Goal: Task Accomplishment & Management: Use online tool/utility

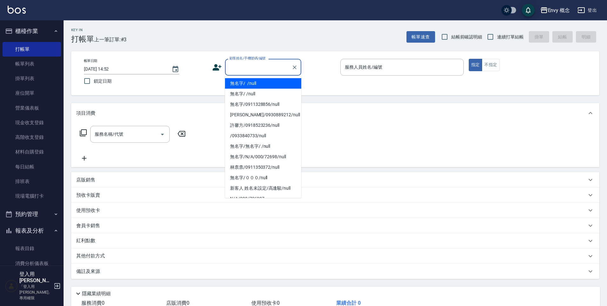
click at [234, 70] on input "顧客姓名/手機號碼/編號" at bounding box center [258, 67] width 61 height 11
drag, startPoint x: 239, startPoint y: 78, endPoint x: 285, endPoint y: 79, distance: 45.5
click at [240, 79] on li "無名字/ /null" at bounding box center [263, 83] width 76 height 10
type input "無名字/ /null"
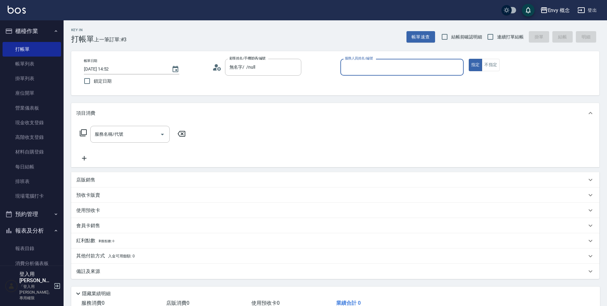
click at [376, 68] on input "服務人員姓名/編號" at bounding box center [402, 67] width 118 height 11
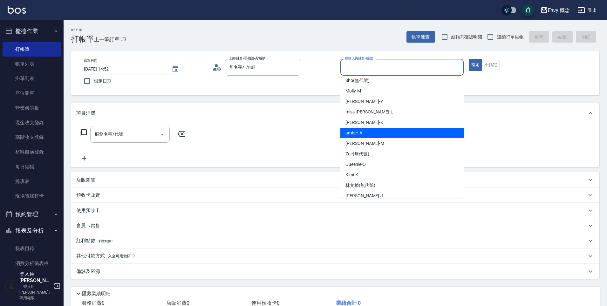
scroll to position [30, 0]
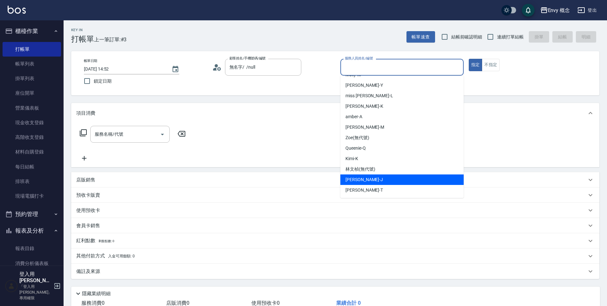
click at [374, 176] on div "Jessie -J" at bounding box center [402, 180] width 123 height 10
type input "Jessie-J"
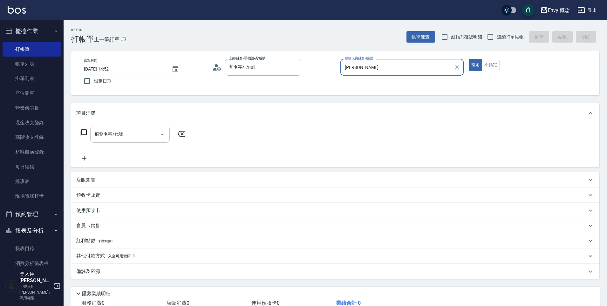
click at [124, 142] on div "服務名稱/代號" at bounding box center [129, 134] width 79 height 17
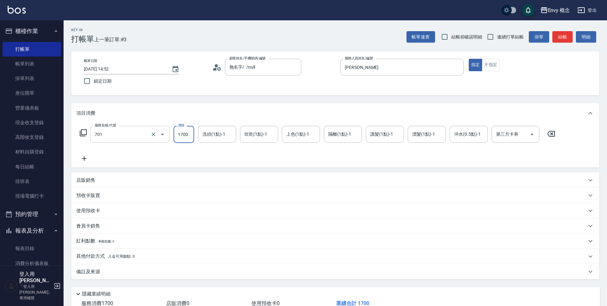
type input "701 染髮(701)"
type input "4999"
click at [90, 256] on p "其他付款方式 入金可用餘額: 0" at bounding box center [105, 256] width 58 height 7
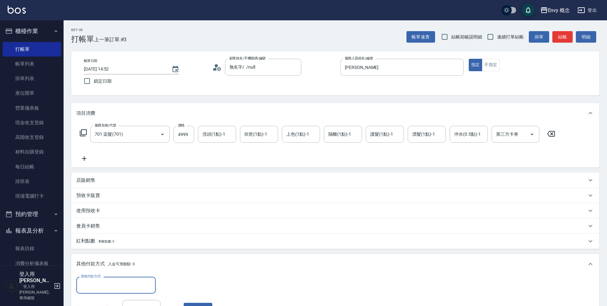
scroll to position [0, 0]
click at [99, 281] on input "其他付款方式" at bounding box center [116, 285] width 74 height 11
click at [101, 261] on span "信用卡" at bounding box center [115, 258] width 79 height 10
type input "信用卡"
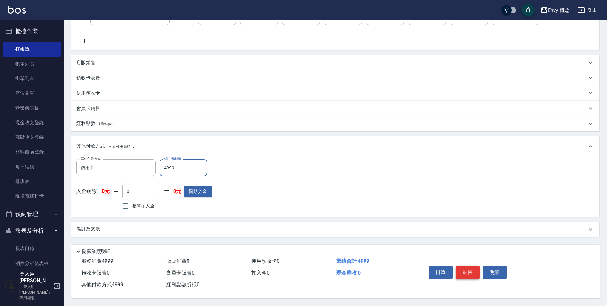
type input "4999"
click at [469, 270] on button "結帳" at bounding box center [468, 272] width 24 height 13
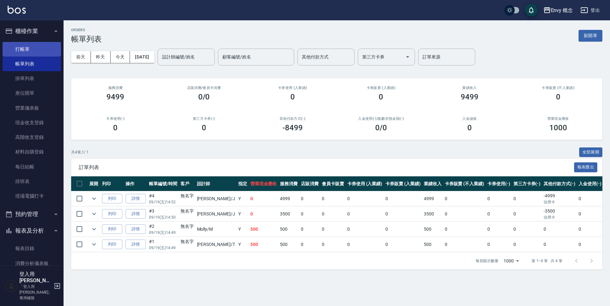
click at [35, 50] on link "打帳單" at bounding box center [32, 49] width 58 height 15
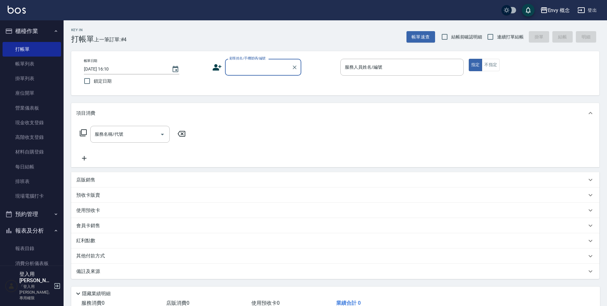
click at [255, 69] on input "顧客姓名/手機號碼/編號" at bounding box center [258, 67] width 61 height 11
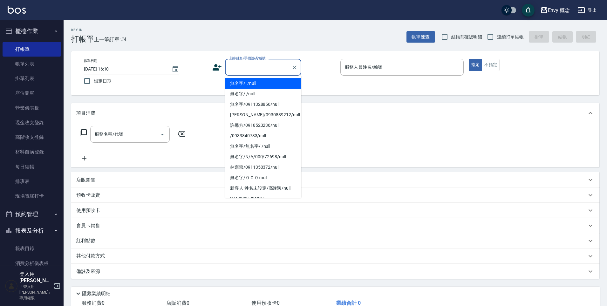
click at [261, 82] on li "無名字/ /null" at bounding box center [263, 83] width 76 height 10
type input "無名字/ /null"
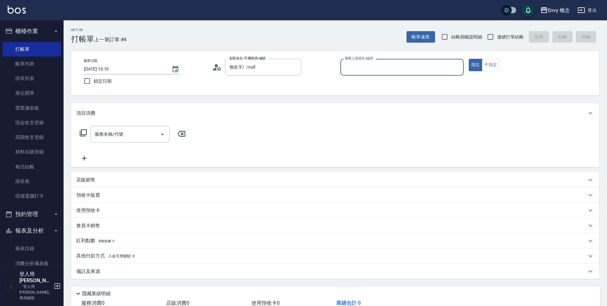
click at [370, 61] on div "服務人員姓名/編號 服務人員姓名/編號" at bounding box center [402, 67] width 123 height 17
click at [369, 64] on input "服務人員姓名/編號" at bounding box center [402, 67] width 118 height 11
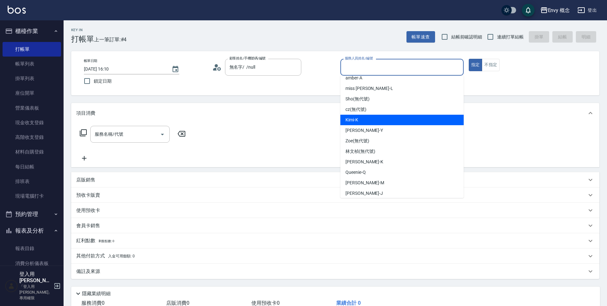
scroll to position [30, 0]
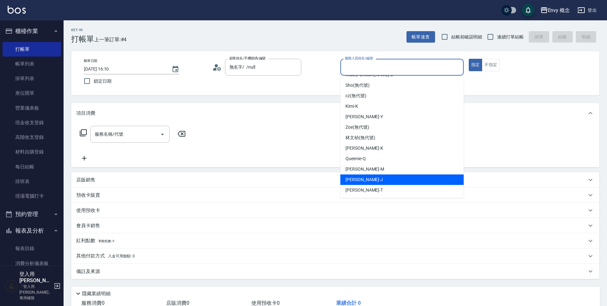
drag, startPoint x: 365, startPoint y: 180, endPoint x: 283, endPoint y: 166, distance: 83.3
click at [365, 180] on div "Jessie -J" at bounding box center [402, 180] width 123 height 10
type input "Jessie-J"
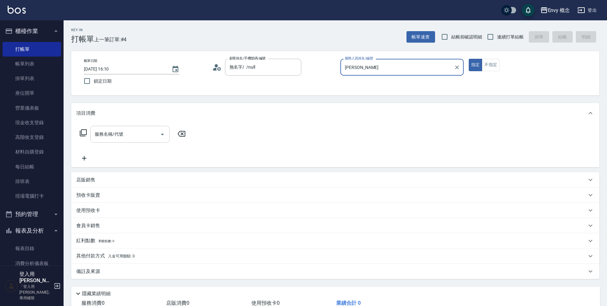
click at [132, 139] on input "服務名稱/代號" at bounding box center [125, 134] width 64 height 11
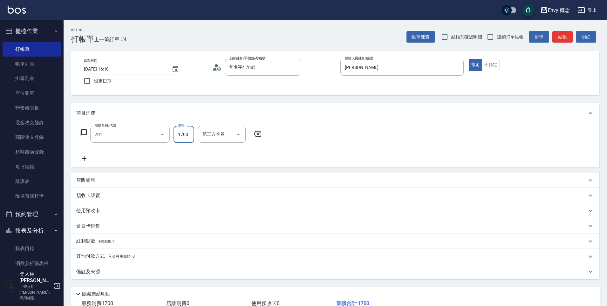
type input "701 染髮(701)"
type input "5000"
drag, startPoint x: 147, startPoint y: 247, endPoint x: 147, endPoint y: 257, distance: 10.2
click at [147, 248] on div "紅利點數 剩餘點數: 0" at bounding box center [335, 241] width 528 height 15
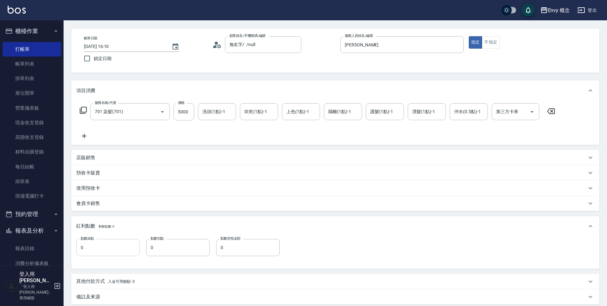
scroll to position [66, 0]
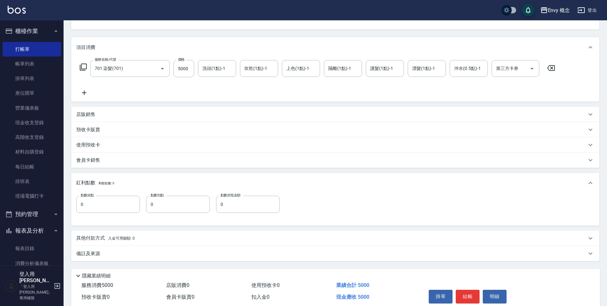
click at [115, 239] on span "入金可用餘額: 0" at bounding box center [121, 238] width 27 height 4
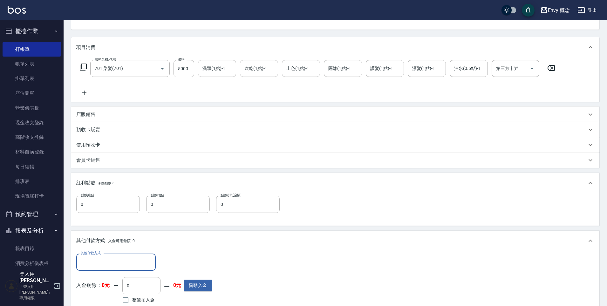
scroll to position [0, 0]
click at [104, 271] on div "其他付款方式 其他付款方式 入金剩餘： 0元 0 ​ 整筆扣入金 0元 異動入金" at bounding box center [144, 280] width 136 height 52
click at [102, 262] on input "其他付款方式" at bounding box center [116, 262] width 74 height 11
click at [112, 232] on span "信用卡" at bounding box center [115, 235] width 79 height 10
type input "信用卡"
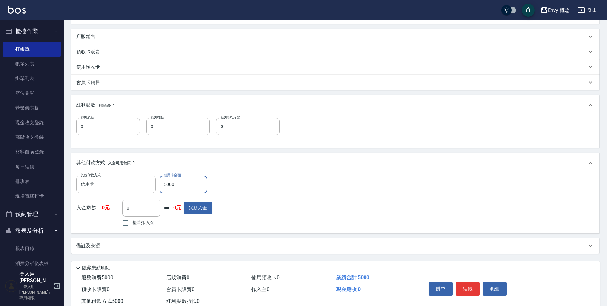
scroll to position [163, 0]
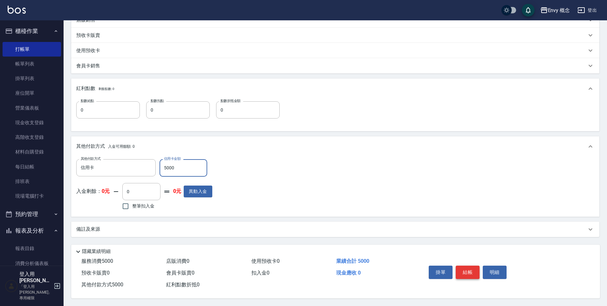
type input "5000"
click at [465, 268] on button "結帳" at bounding box center [468, 272] width 24 height 13
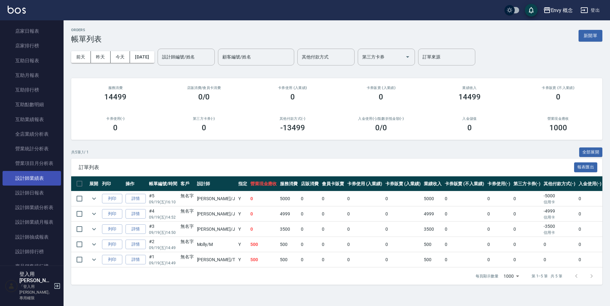
scroll to position [269, 0]
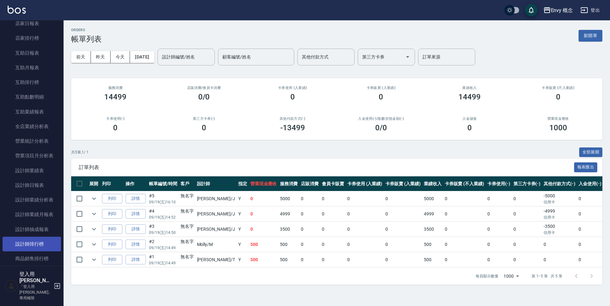
click at [30, 245] on link "設計師排行榜" at bounding box center [32, 244] width 58 height 15
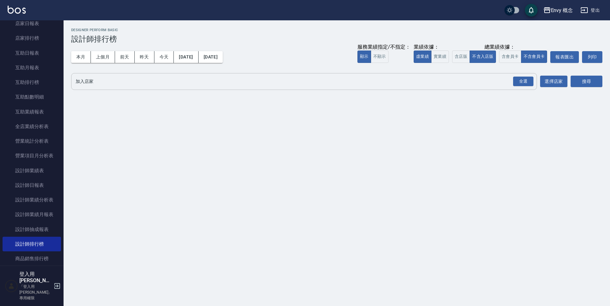
click at [110, 85] on input "加入店家" at bounding box center [299, 81] width 451 height 11
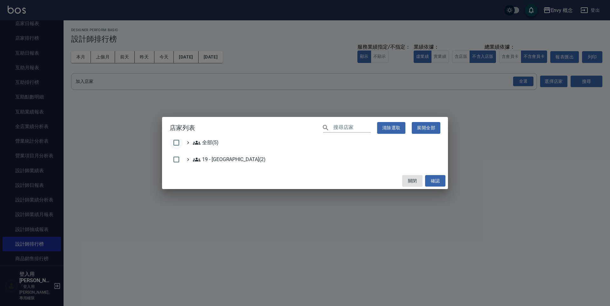
click at [180, 142] on input "checkbox" at bounding box center [176, 142] width 13 height 13
checkbox input "true"
click at [435, 176] on button "確認" at bounding box center [435, 181] width 20 height 12
checkbox input "false"
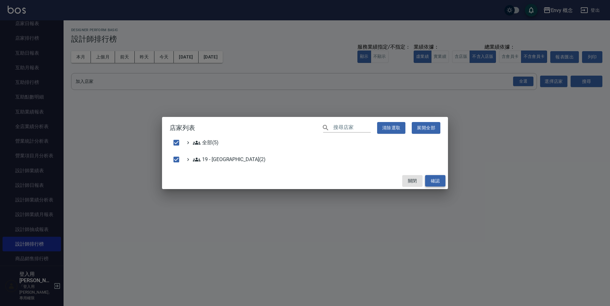
checkbox input "false"
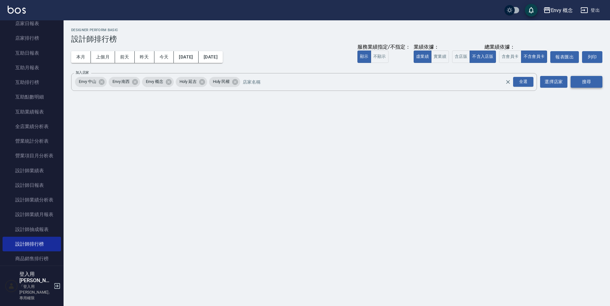
click at [591, 82] on button "搜尋" at bounding box center [587, 82] width 32 height 12
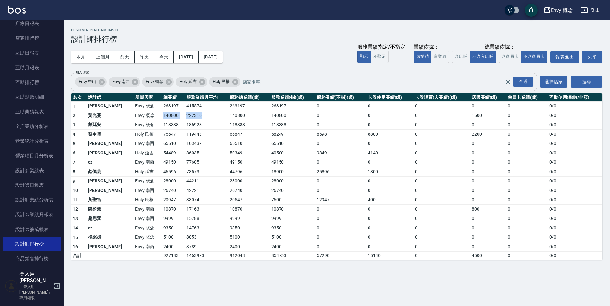
drag, startPoint x: 139, startPoint y: 113, endPoint x: 215, endPoint y: 114, distance: 76.0
click at [215, 114] on tr "2 黃光蔓 Envy 概念 140800 222316 140800 140800 0 0 0 1500 0 0 / 0" at bounding box center [337, 116] width 532 height 10
click at [228, 114] on td "140800" at bounding box center [249, 116] width 42 height 10
click at [185, 110] on td "415574" at bounding box center [206, 106] width 43 height 10
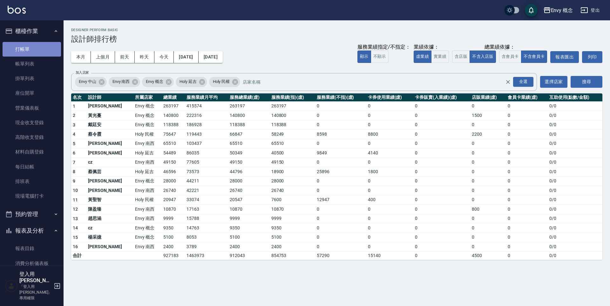
click at [35, 49] on link "打帳單" at bounding box center [32, 49] width 58 height 15
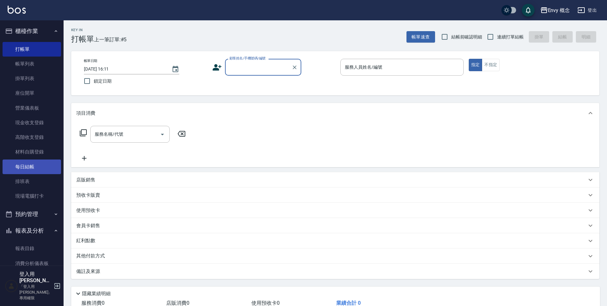
click at [42, 170] on link "每日結帳" at bounding box center [32, 167] width 58 height 15
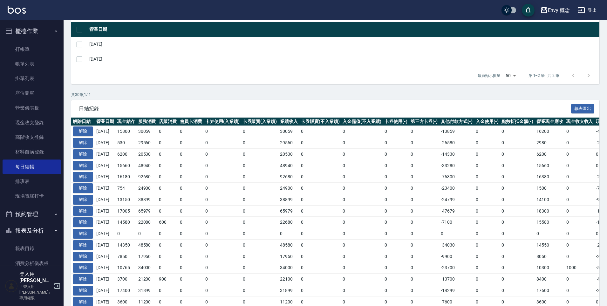
scroll to position [106, 0]
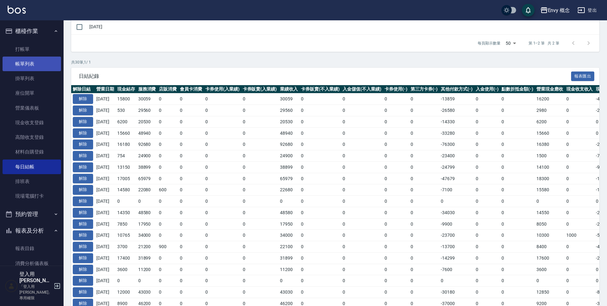
click at [45, 68] on link "帳單列表" at bounding box center [32, 64] width 58 height 15
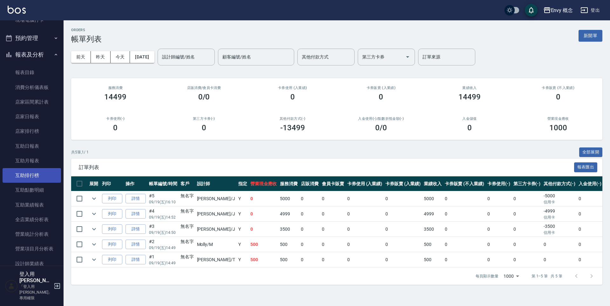
scroll to position [307, 0]
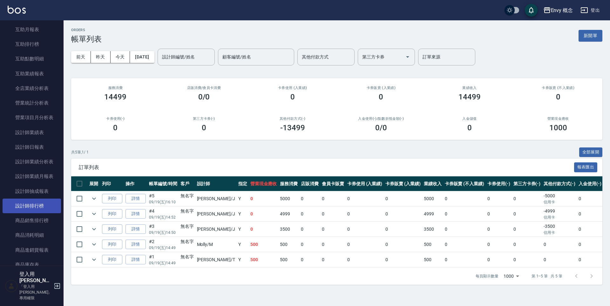
click at [41, 204] on link "設計師排行榜" at bounding box center [32, 206] width 58 height 15
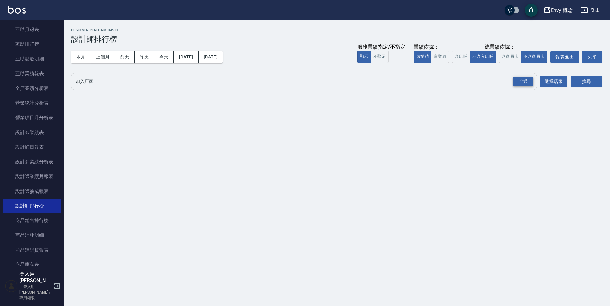
click at [529, 83] on div "全選" at bounding box center [523, 82] width 20 height 10
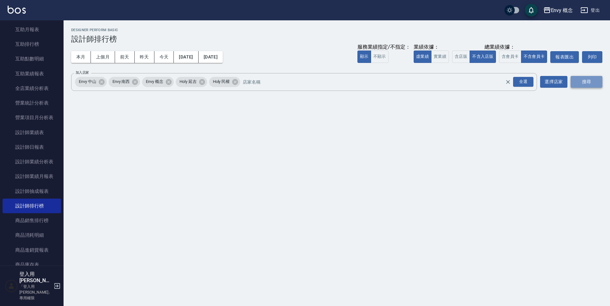
click at [585, 83] on button "搜尋" at bounding box center [587, 82] width 32 height 12
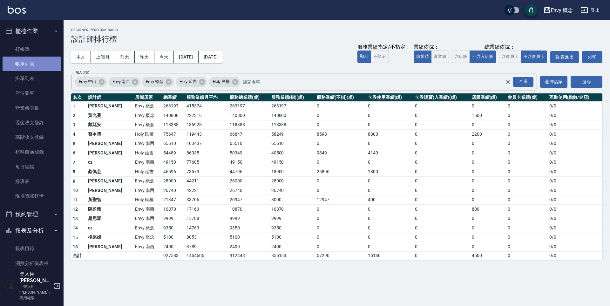
click at [33, 64] on link "帳單列表" at bounding box center [32, 64] width 58 height 15
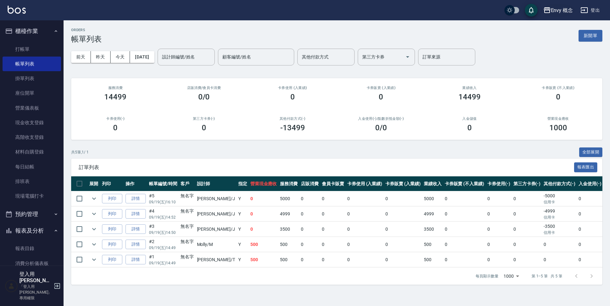
click at [561, 13] on div "Envy 概念" at bounding box center [562, 10] width 22 height 8
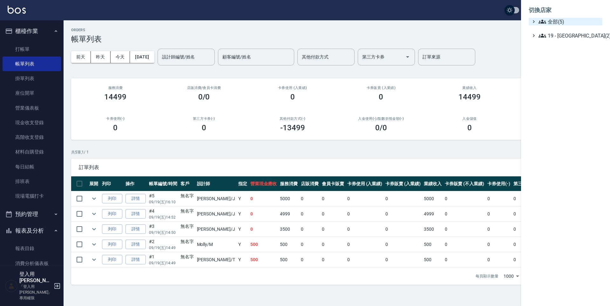
click at [568, 25] on span "全部(5)" at bounding box center [569, 22] width 61 height 8
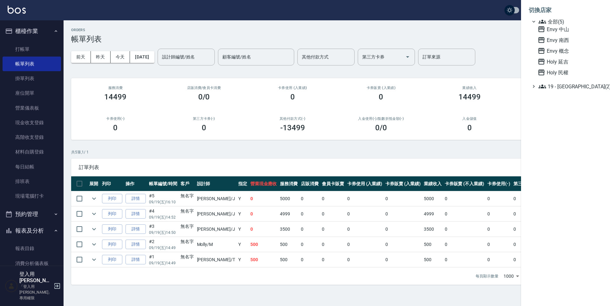
click at [404, 42] on div at bounding box center [305, 153] width 610 height 306
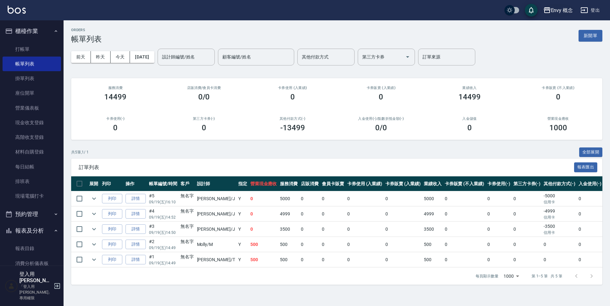
click at [562, 12] on div "Envy 概念" at bounding box center [562, 10] width 22 height 8
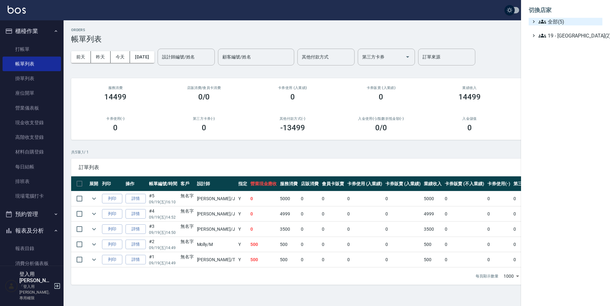
click at [560, 21] on span "全部(5)" at bounding box center [569, 22] width 61 height 8
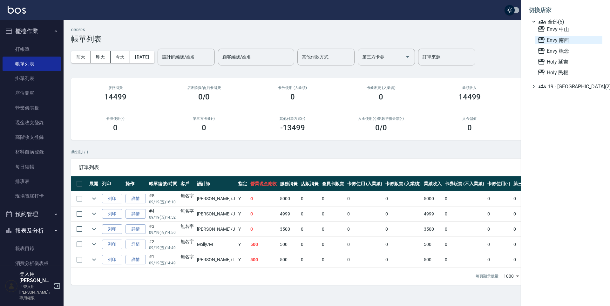
click at [568, 40] on span "Envy 南西" at bounding box center [569, 40] width 62 height 8
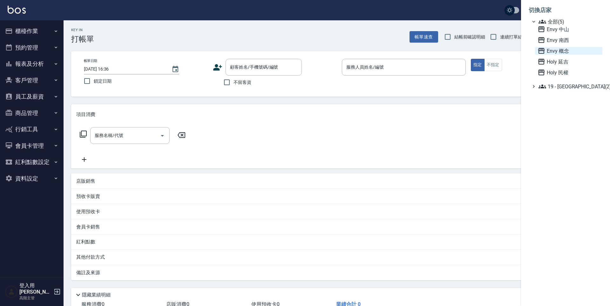
click at [563, 51] on span "Envy 概念" at bounding box center [569, 51] width 62 height 8
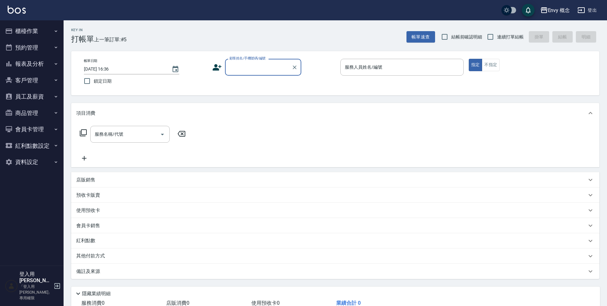
click at [37, 32] on button "櫃檯作業" at bounding box center [32, 31] width 58 height 17
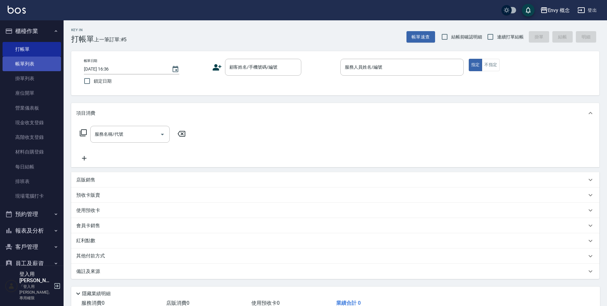
click at [29, 69] on link "帳單列表" at bounding box center [32, 64] width 58 height 15
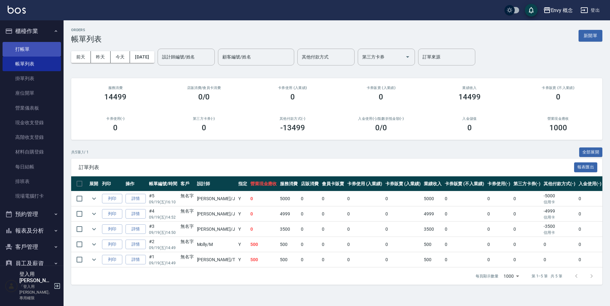
click at [31, 48] on link "打帳單" at bounding box center [32, 49] width 58 height 15
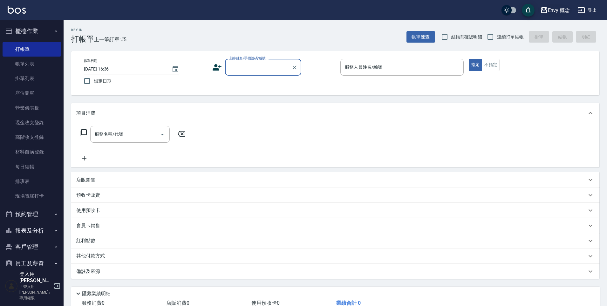
click at [565, 11] on div "Envy 概念" at bounding box center [559, 10] width 22 height 8
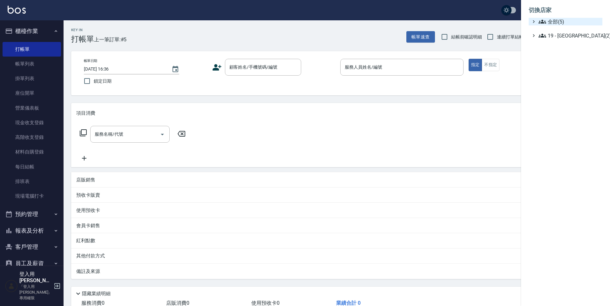
click at [562, 20] on span "全部(5)" at bounding box center [569, 22] width 61 height 8
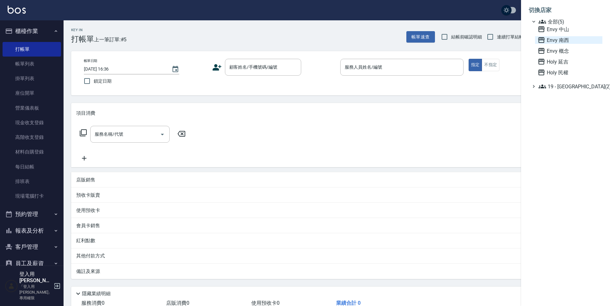
click at [563, 42] on span "Envy 南西" at bounding box center [569, 40] width 62 height 8
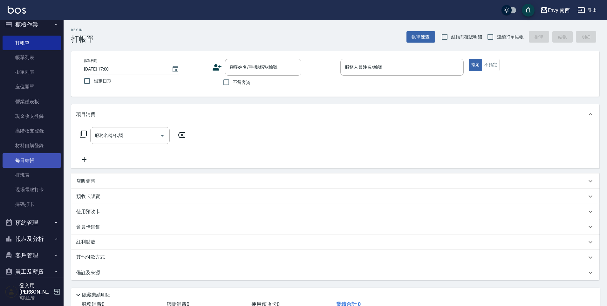
scroll to position [87, 0]
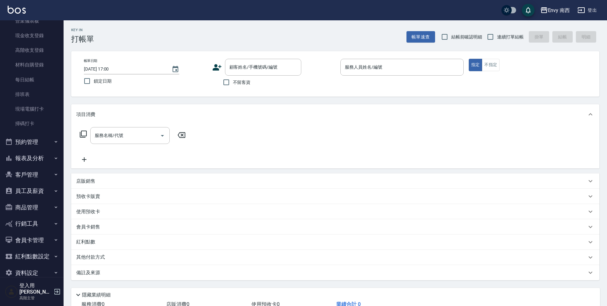
click at [37, 159] on button "報表及分析" at bounding box center [32, 158] width 58 height 17
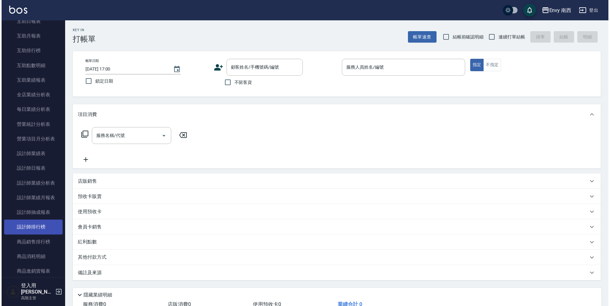
scroll to position [316, 0]
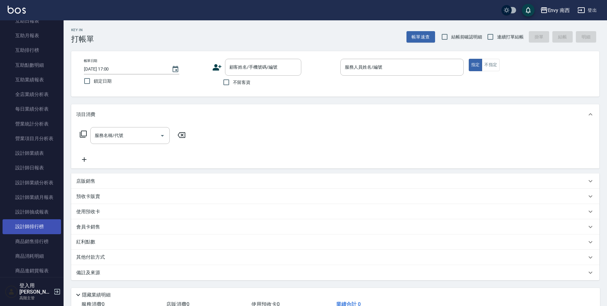
click at [42, 224] on link "設計師排行榜" at bounding box center [32, 226] width 58 height 15
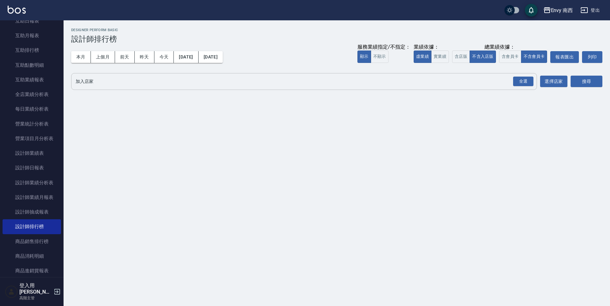
click at [117, 84] on input "加入店家" at bounding box center [299, 81] width 451 height 11
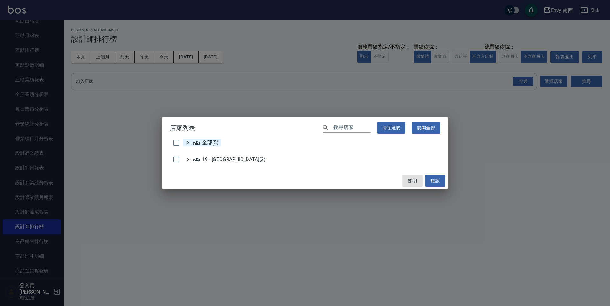
click at [207, 141] on span "全部(5)" at bounding box center [206, 143] width 26 height 8
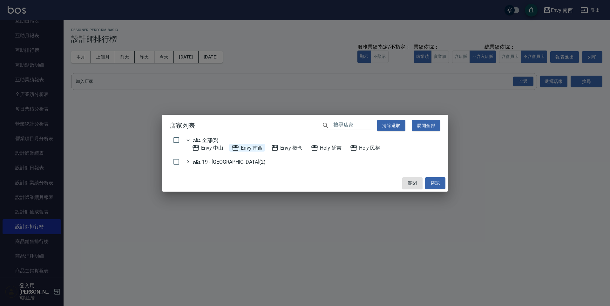
click at [252, 150] on 南西 "Envy 南西" at bounding box center [247, 148] width 31 height 8
click at [442, 185] on button "確認" at bounding box center [435, 183] width 20 height 12
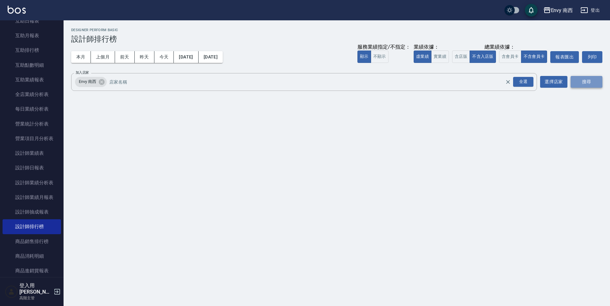
click at [582, 85] on button "搜尋" at bounding box center [587, 82] width 32 height 12
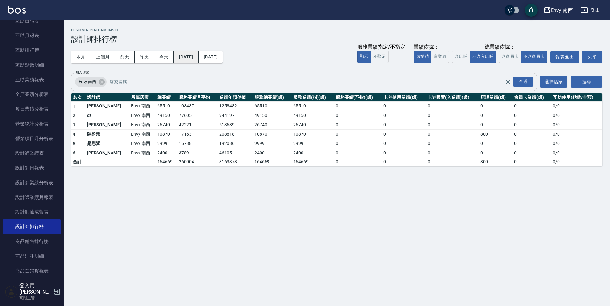
click at [193, 59] on button "[DATE]" at bounding box center [186, 57] width 24 height 12
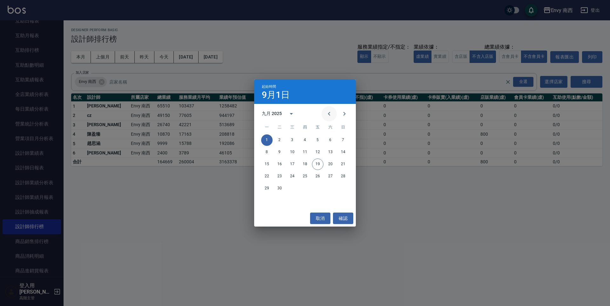
click at [332, 114] on icon "Previous month" at bounding box center [330, 114] width 8 height 8
click at [331, 115] on icon "Previous month" at bounding box center [330, 114] width 8 height 8
click at [332, 115] on icon "Previous month" at bounding box center [330, 114] width 8 height 8
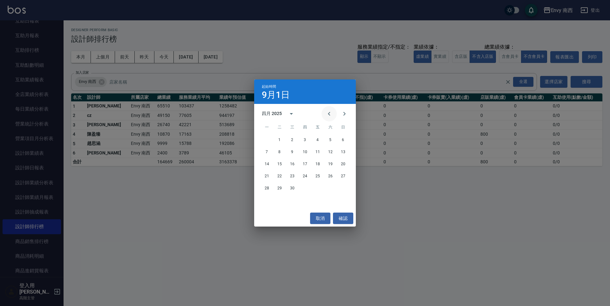
click at [332, 115] on icon "Previous month" at bounding box center [330, 114] width 8 height 8
click at [331, 140] on button "1" at bounding box center [330, 139] width 11 height 11
click at [328, 114] on icon "Previous month" at bounding box center [330, 114] width 8 height 8
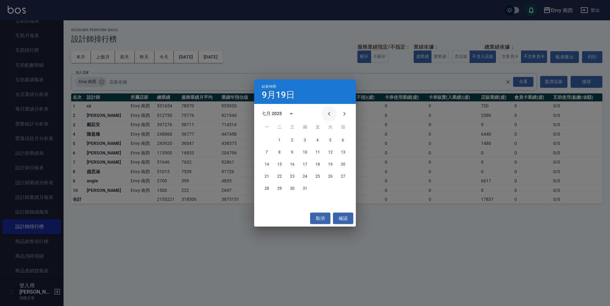
click at [328, 114] on icon "Previous month" at bounding box center [330, 114] width 8 height 8
click at [266, 203] on button "31" at bounding box center [266, 200] width 11 height 11
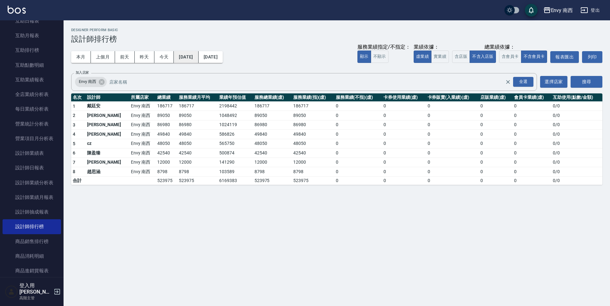
click at [189, 60] on button "2025/03/01" at bounding box center [186, 57] width 24 height 12
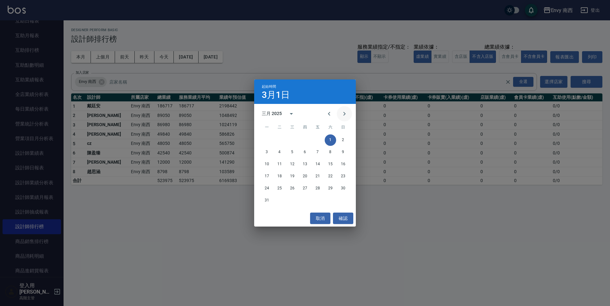
click at [341, 113] on icon "Next month" at bounding box center [345, 114] width 8 height 8
click at [279, 141] on button "1" at bounding box center [279, 139] width 11 height 11
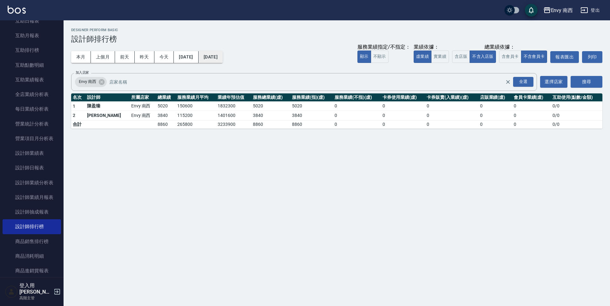
click at [223, 57] on button "2025/04/01" at bounding box center [211, 57] width 24 height 12
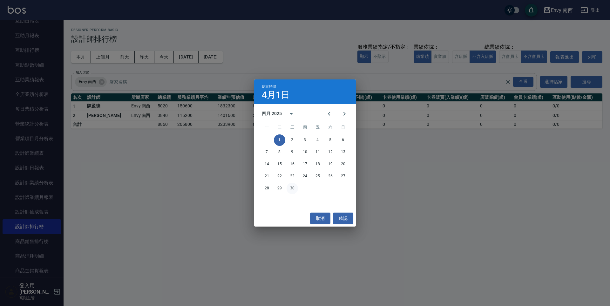
click at [294, 189] on button "30" at bounding box center [292, 188] width 11 height 11
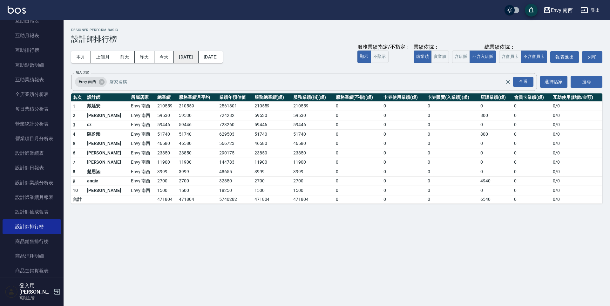
click at [198, 57] on button "2025/04/01" at bounding box center [186, 57] width 24 height 12
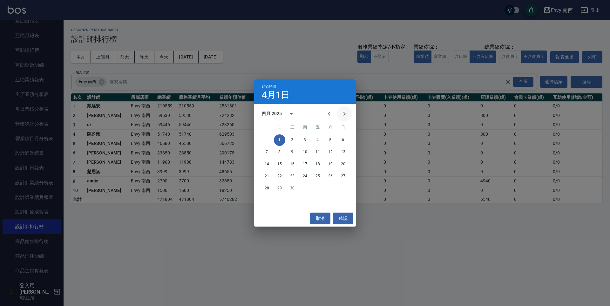
click at [343, 114] on icon "Next month" at bounding box center [345, 114] width 8 height 8
click at [304, 138] on button "1" at bounding box center [304, 139] width 11 height 11
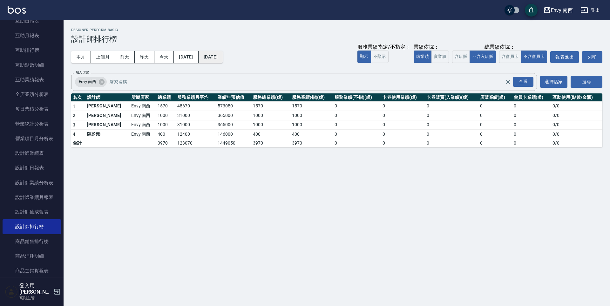
click at [223, 59] on button "2025/05/01" at bounding box center [211, 57] width 24 height 12
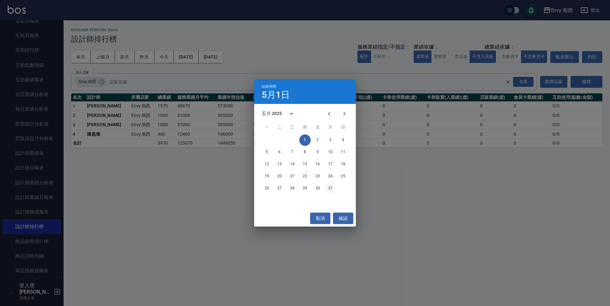
click at [329, 187] on button "31" at bounding box center [330, 188] width 11 height 11
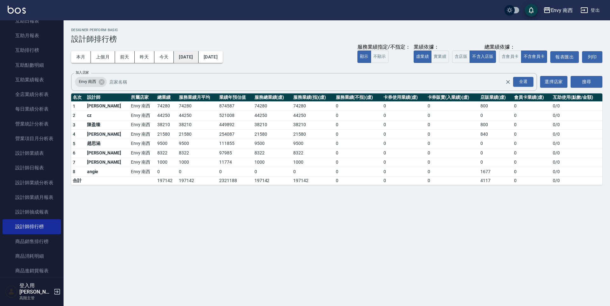
click at [192, 60] on button "2025/05/01" at bounding box center [186, 57] width 24 height 12
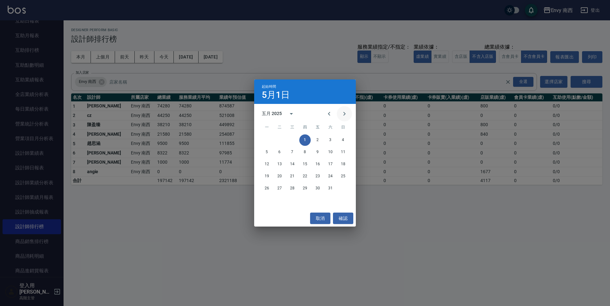
click at [343, 117] on icon "Next month" at bounding box center [345, 114] width 8 height 8
click at [343, 142] on button "1" at bounding box center [343, 139] width 11 height 11
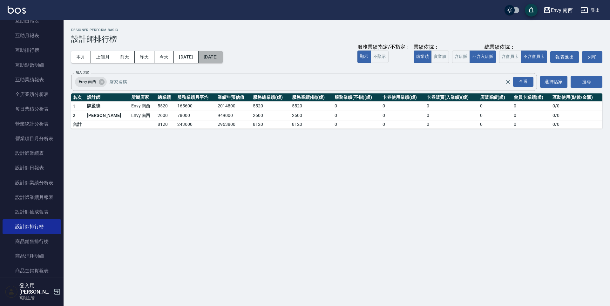
click at [223, 58] on button "2025/06/01" at bounding box center [211, 57] width 24 height 12
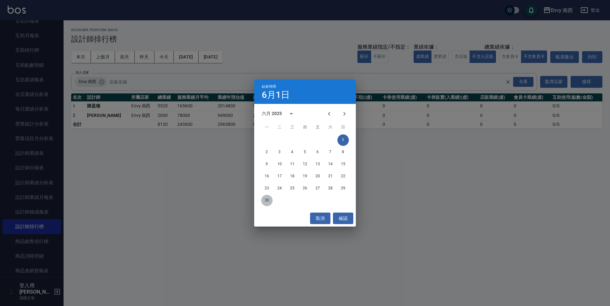
click at [269, 200] on button "30" at bounding box center [266, 200] width 11 height 11
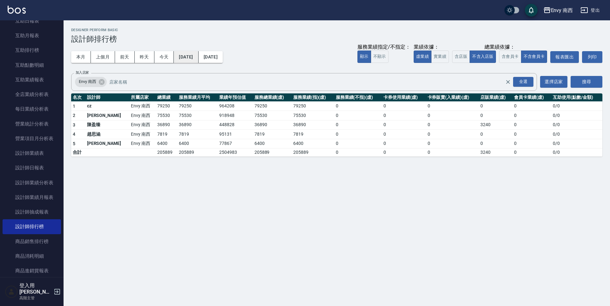
click at [196, 58] on button "2025/06/01" at bounding box center [186, 57] width 24 height 12
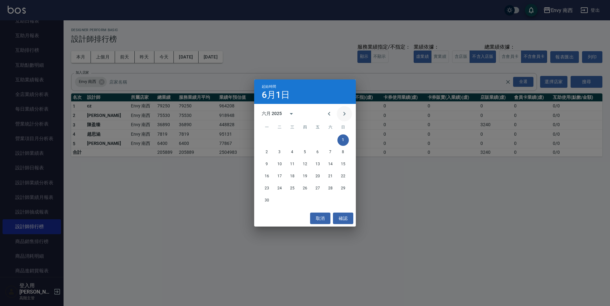
click at [344, 113] on icon "Next month" at bounding box center [345, 114] width 8 height 8
click at [279, 140] on button "1" at bounding box center [279, 139] width 11 height 11
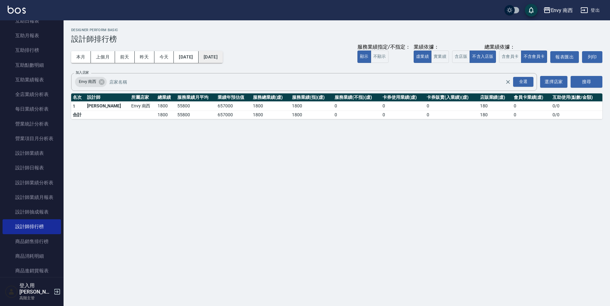
click at [223, 58] on button "2025/07/01" at bounding box center [211, 57] width 24 height 12
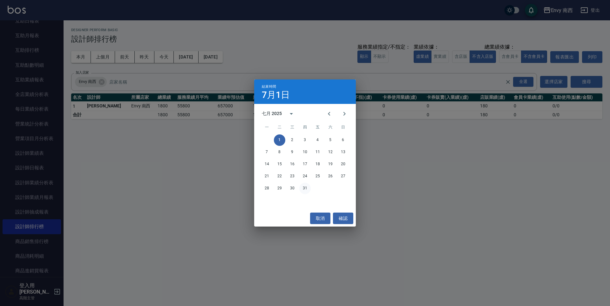
click at [306, 188] on button "31" at bounding box center [304, 188] width 11 height 11
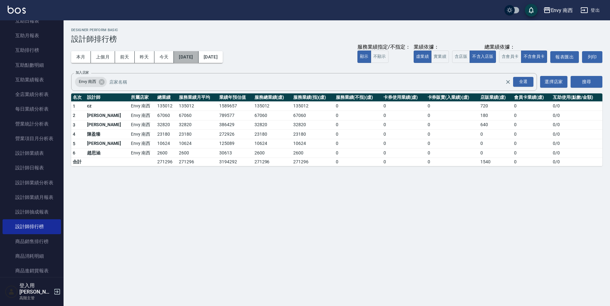
click at [193, 54] on button "2025/07/01" at bounding box center [186, 57] width 24 height 12
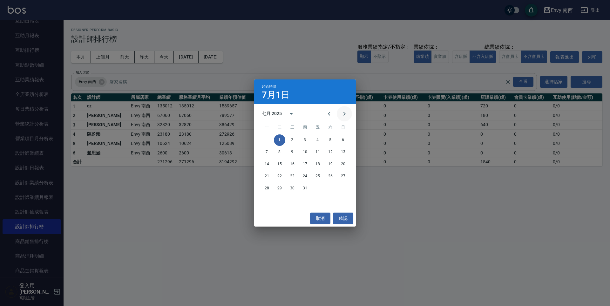
click at [342, 112] on icon "Next month" at bounding box center [345, 114] width 8 height 8
click at [320, 140] on button "1" at bounding box center [317, 139] width 11 height 11
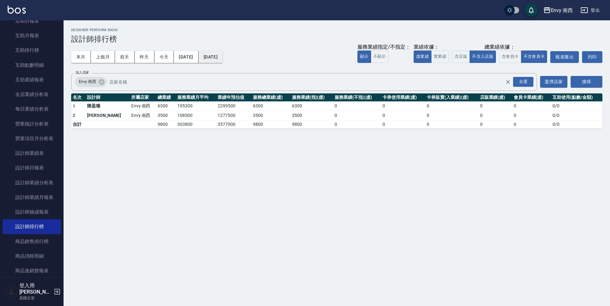
click at [223, 58] on button "2025/08/01" at bounding box center [211, 57] width 24 height 12
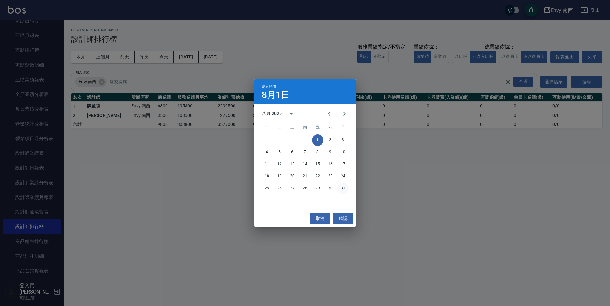
click at [340, 186] on button "31" at bounding box center [343, 188] width 11 height 11
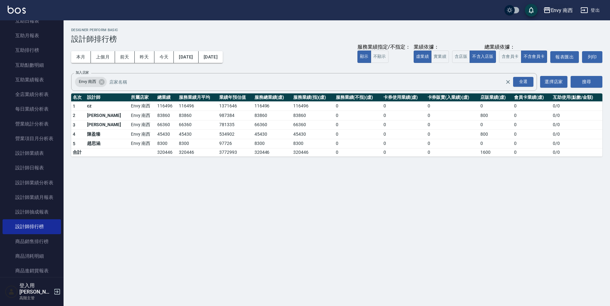
click at [552, 7] on div "Envy 南西" at bounding box center [562, 10] width 22 height 8
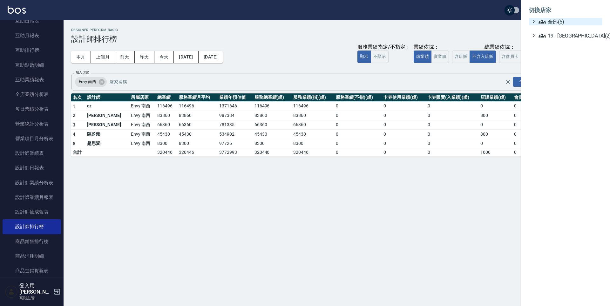
click at [562, 22] on span "全部(5)" at bounding box center [569, 22] width 61 height 8
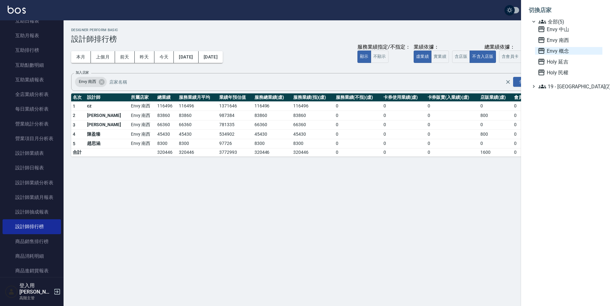
click at [567, 49] on span "Envy 概念" at bounding box center [569, 51] width 62 height 8
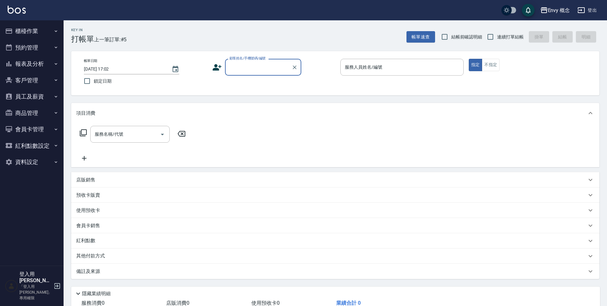
click at [38, 28] on button "櫃檯作業" at bounding box center [32, 31] width 58 height 17
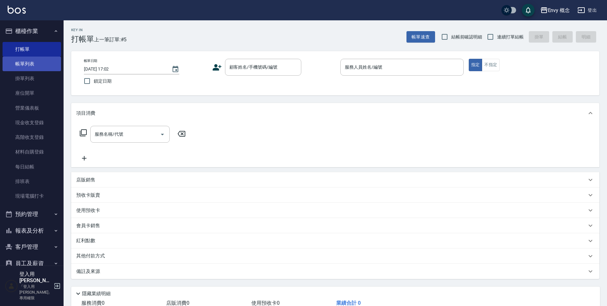
click at [36, 62] on link "帳單列表" at bounding box center [32, 64] width 58 height 15
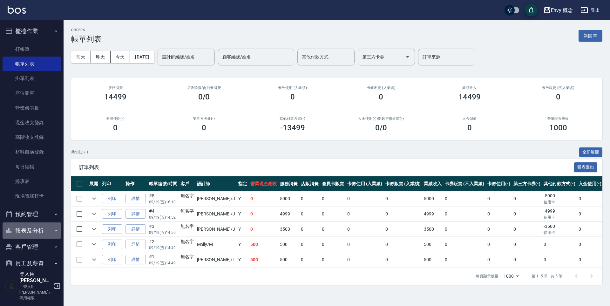
click at [44, 231] on button "報表及分析" at bounding box center [32, 231] width 58 height 17
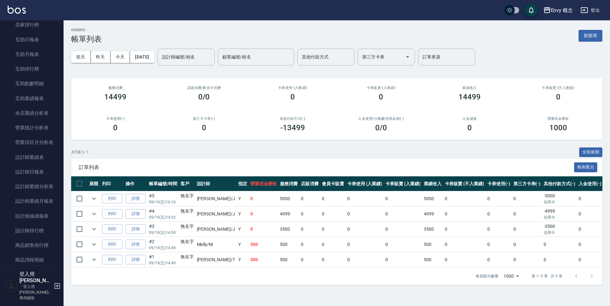
scroll to position [290, 0]
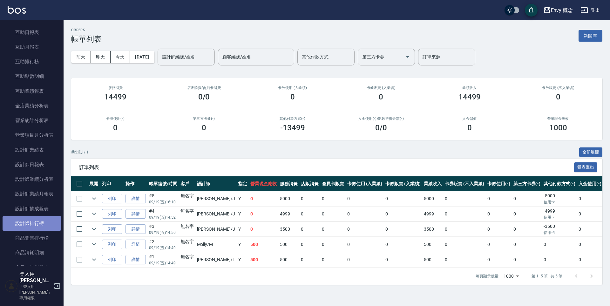
click at [38, 226] on link "設計師排行榜" at bounding box center [32, 223] width 58 height 15
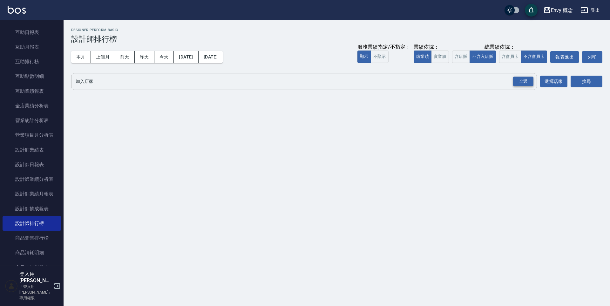
click at [524, 81] on div "全選" at bounding box center [523, 82] width 20 height 10
click at [588, 83] on button "搜尋" at bounding box center [587, 82] width 32 height 12
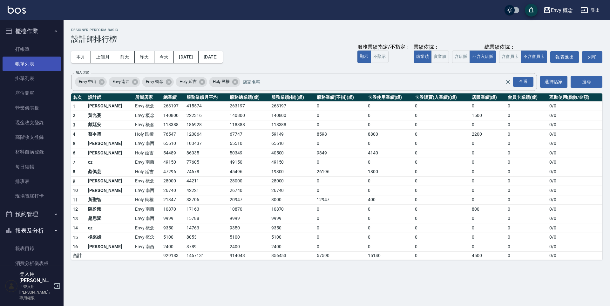
click at [40, 68] on link "帳單列表" at bounding box center [32, 64] width 58 height 15
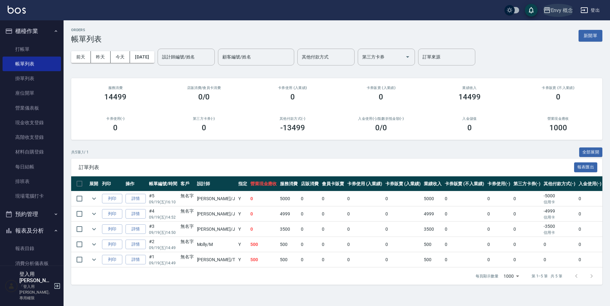
click at [549, 8] on icon "button" at bounding box center [547, 10] width 6 height 6
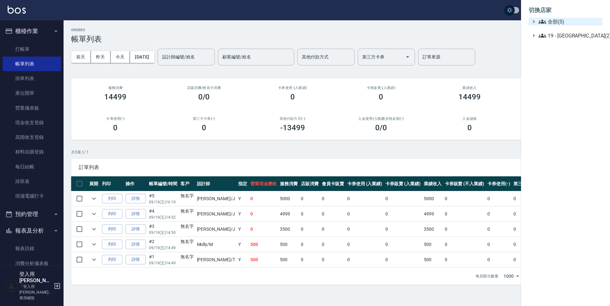
click at [564, 23] on span "全部(5)" at bounding box center [569, 22] width 61 height 8
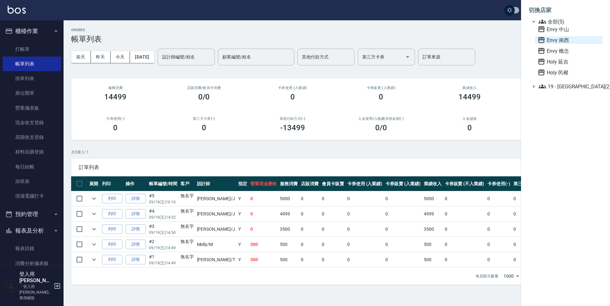
click at [568, 43] on span "Envy 南西" at bounding box center [569, 40] width 62 height 8
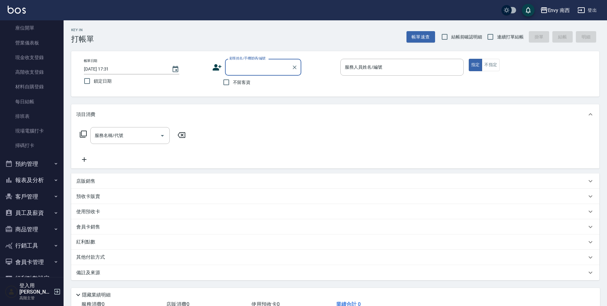
scroll to position [93, 0]
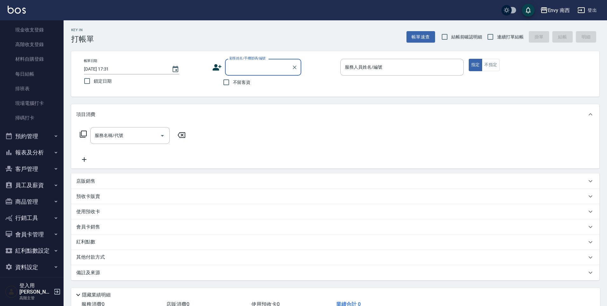
click at [41, 153] on button "報表及分析" at bounding box center [32, 152] width 58 height 17
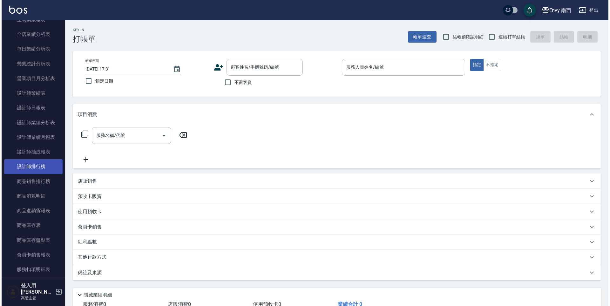
scroll to position [376, 0]
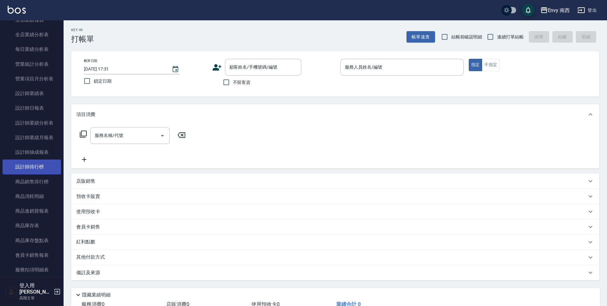
click at [41, 168] on link "設計師排行榜" at bounding box center [32, 167] width 58 height 15
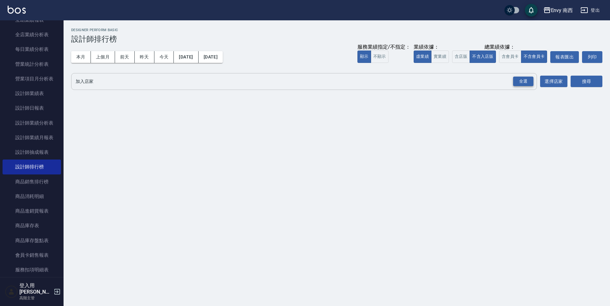
click at [529, 83] on div "全選" at bounding box center [523, 82] width 20 height 10
click at [594, 82] on button "搜尋" at bounding box center [587, 82] width 32 height 12
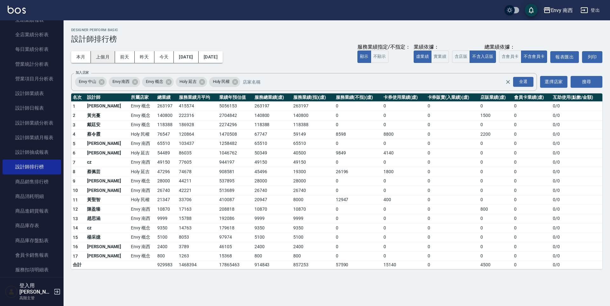
click at [105, 59] on button "上個月" at bounding box center [103, 57] width 24 height 12
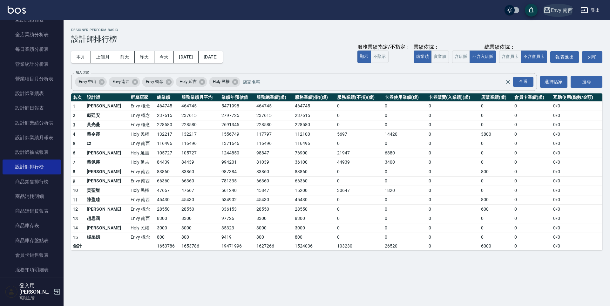
click at [561, 15] on button "Envy 南西" at bounding box center [558, 10] width 35 height 13
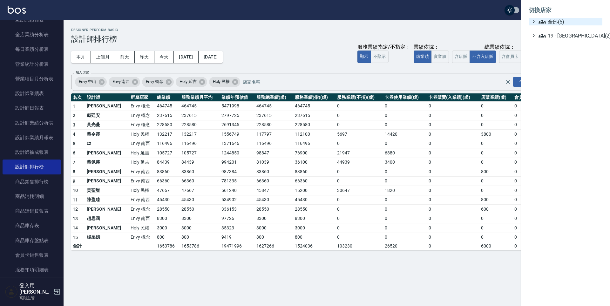
click at [562, 24] on span "全部(5)" at bounding box center [569, 22] width 61 height 8
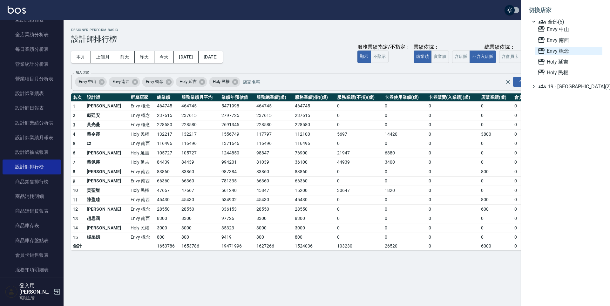
click at [563, 51] on span "Envy 概念" at bounding box center [569, 51] width 62 height 8
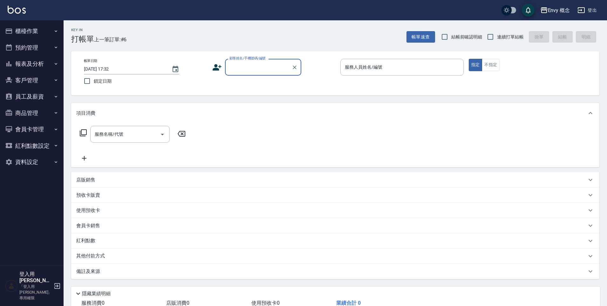
click at [45, 34] on button "櫃檯作業" at bounding box center [32, 31] width 58 height 17
